Goal: Information Seeking & Learning: Learn about a topic

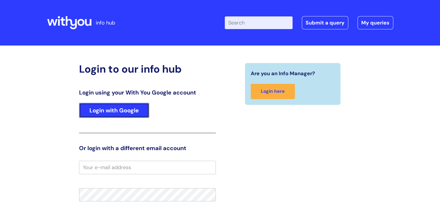
click at [117, 108] on link "Login with Google" at bounding box center [114, 110] width 70 height 15
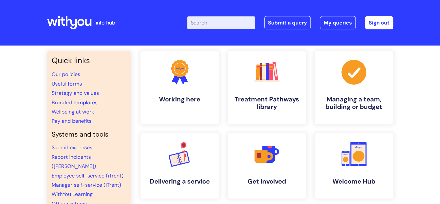
click at [207, 23] on input "Enter your search term here..." at bounding box center [221, 22] width 68 height 13
type input "sickness"
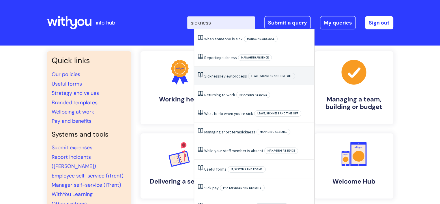
click at [228, 75] on link "Sickness review process" at bounding box center [225, 76] width 43 height 5
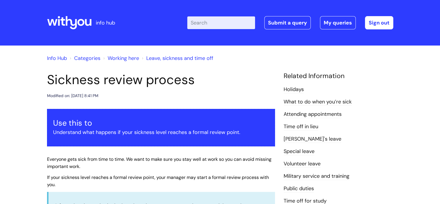
click at [429, 42] on header "info hub Enter your search term here... Search Submit a query My queries Welcom…" at bounding box center [220, 23] width 440 height 46
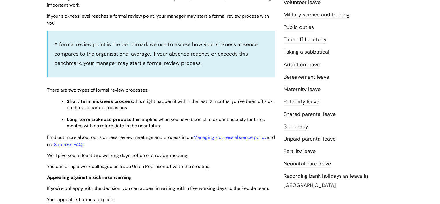
scroll to position [150, 0]
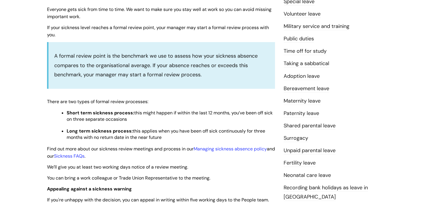
click at [354, 114] on li "Paternity leave" at bounding box center [338, 113] width 110 height 9
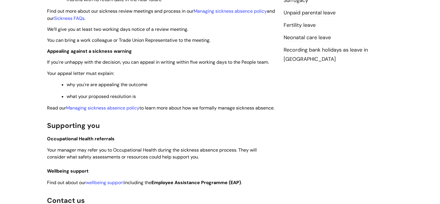
scroll to position [288, 0]
